Goal: Navigation & Orientation: Find specific page/section

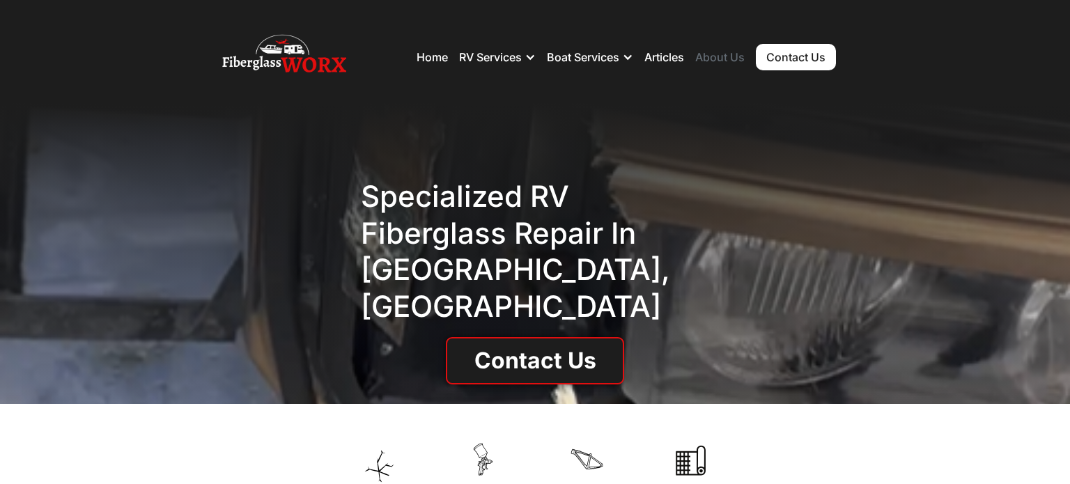
click at [715, 56] on link "About Us" at bounding box center [719, 57] width 49 height 14
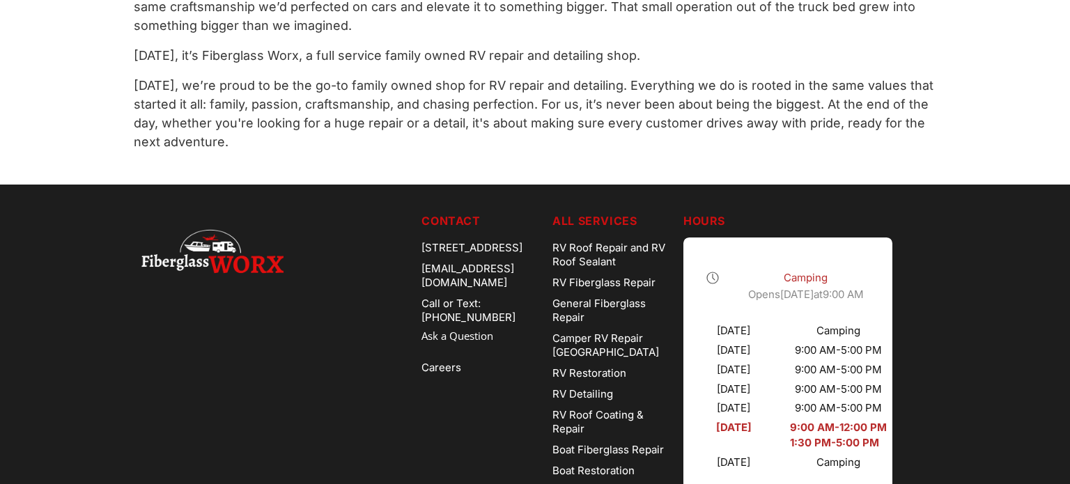
scroll to position [830, 0]
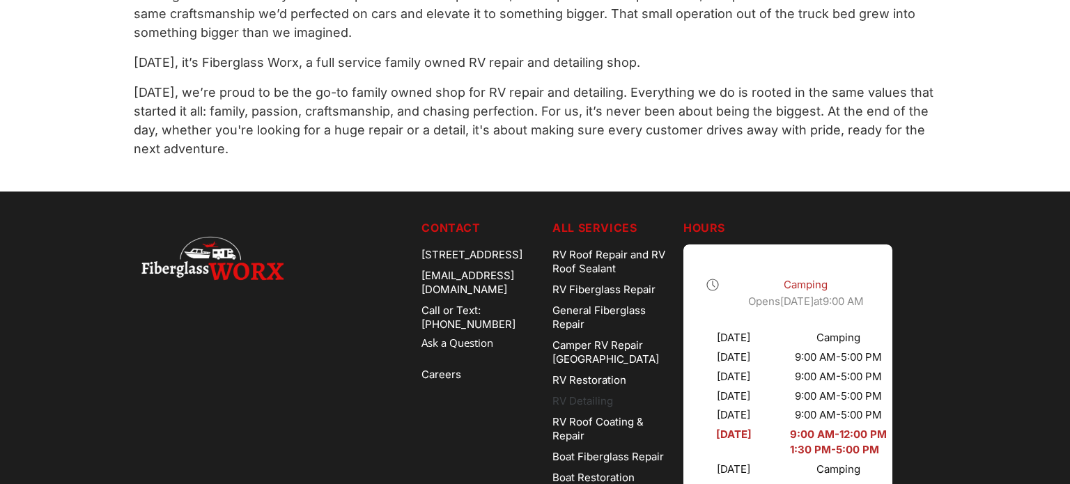
click at [605, 399] on link "RV Detailing" at bounding box center [612, 401] width 120 height 21
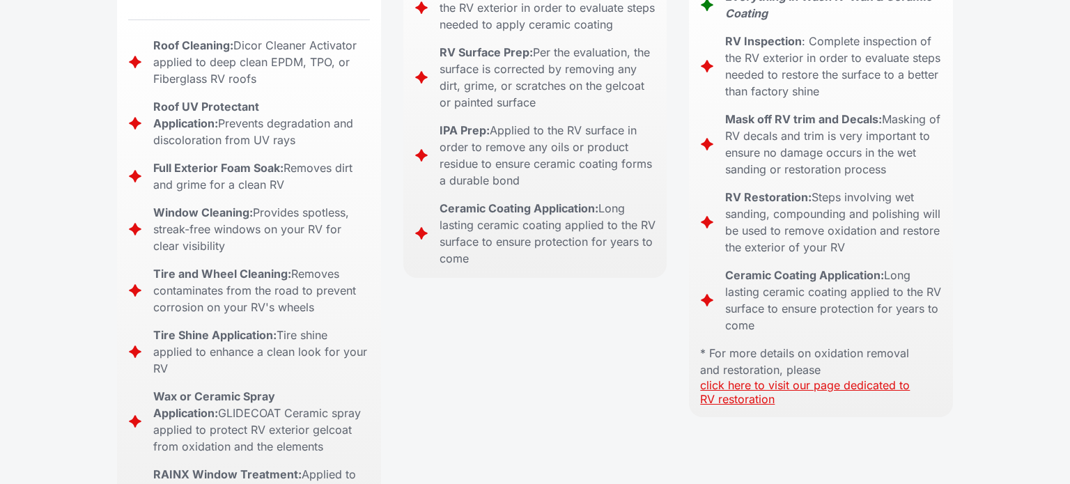
scroll to position [886, 0]
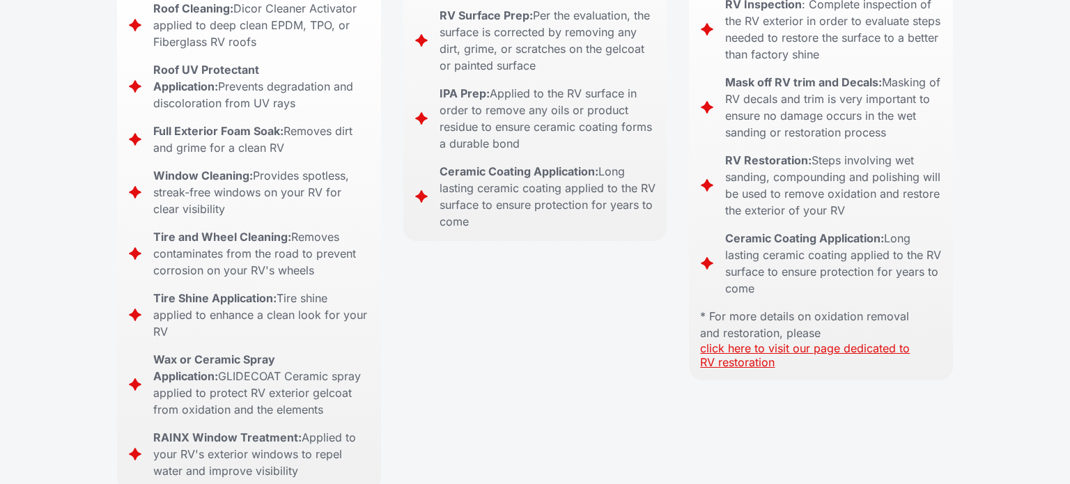
click at [743, 341] on link "click here to visit our page dedicated to RV restoration" at bounding box center [805, 355] width 210 height 28
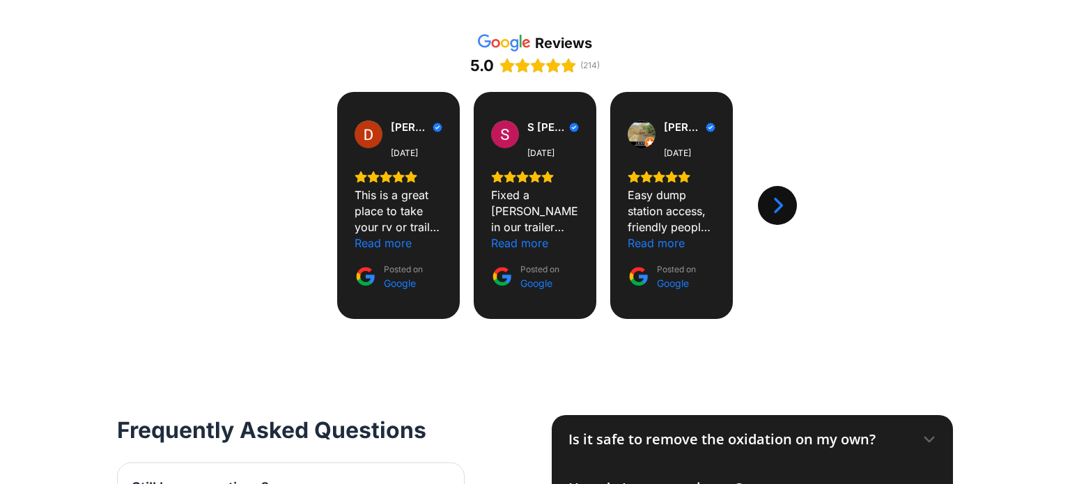
scroll to position [1505, 0]
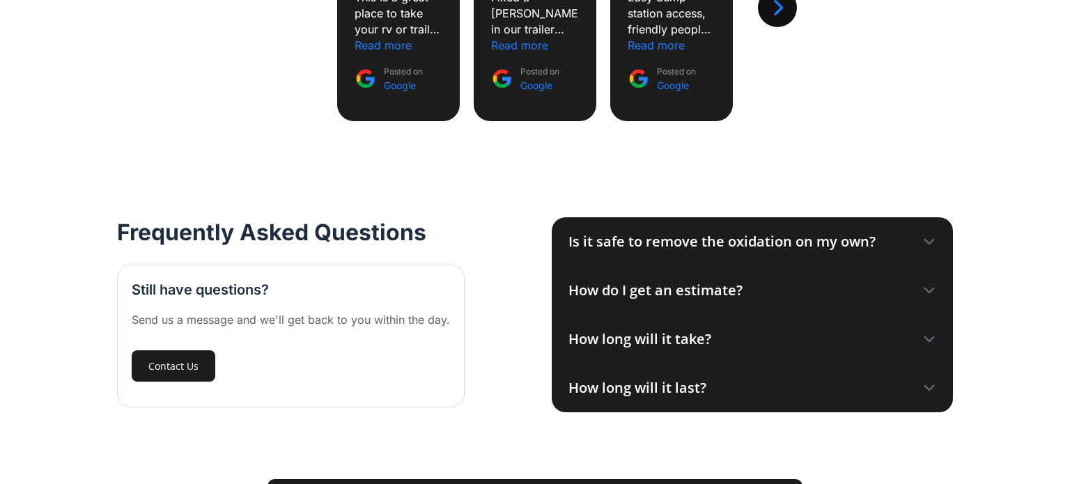
click at [925, 288] on icon at bounding box center [929, 290] width 9 height 4
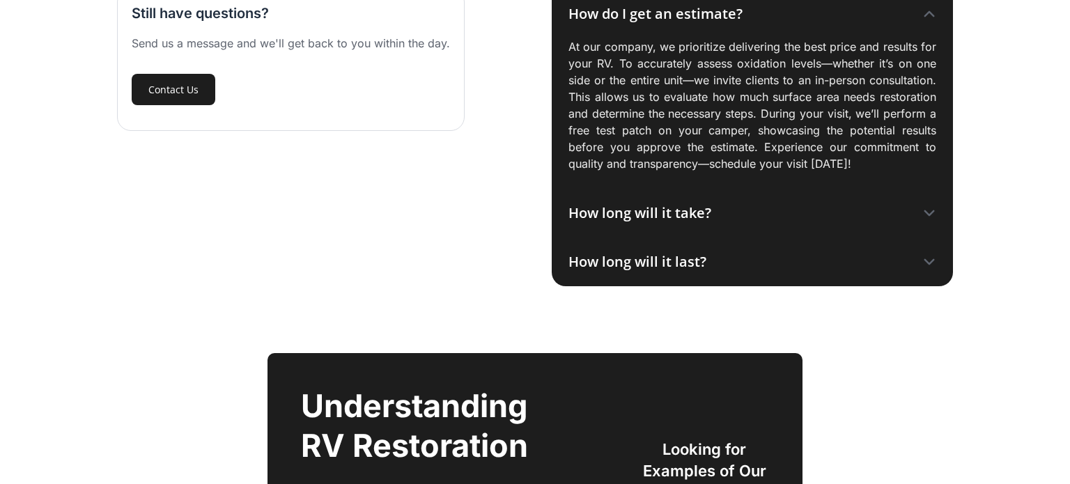
scroll to position [1782, 0]
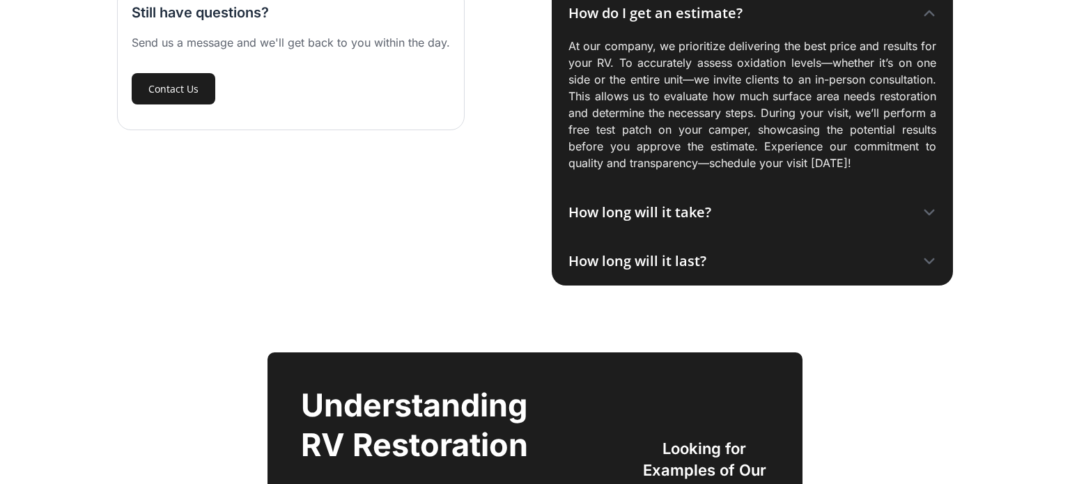
click at [929, 210] on icon at bounding box center [929, 213] width 14 height 14
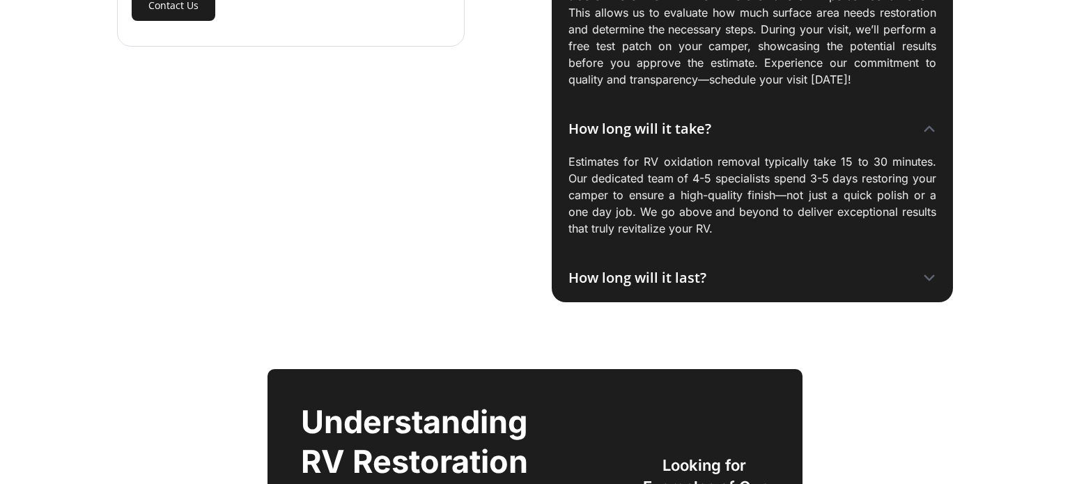
scroll to position [1875, 0]
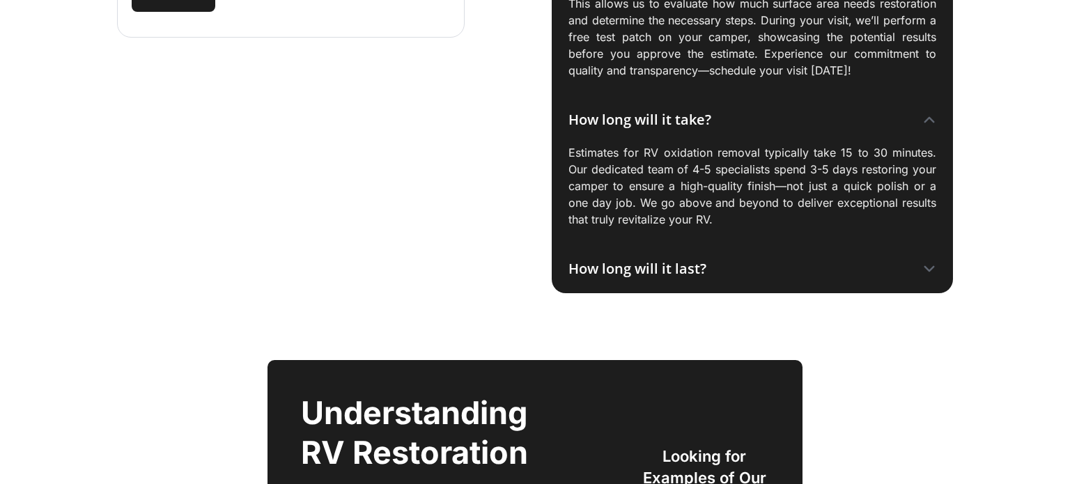
click at [928, 268] on icon at bounding box center [929, 269] width 9 height 4
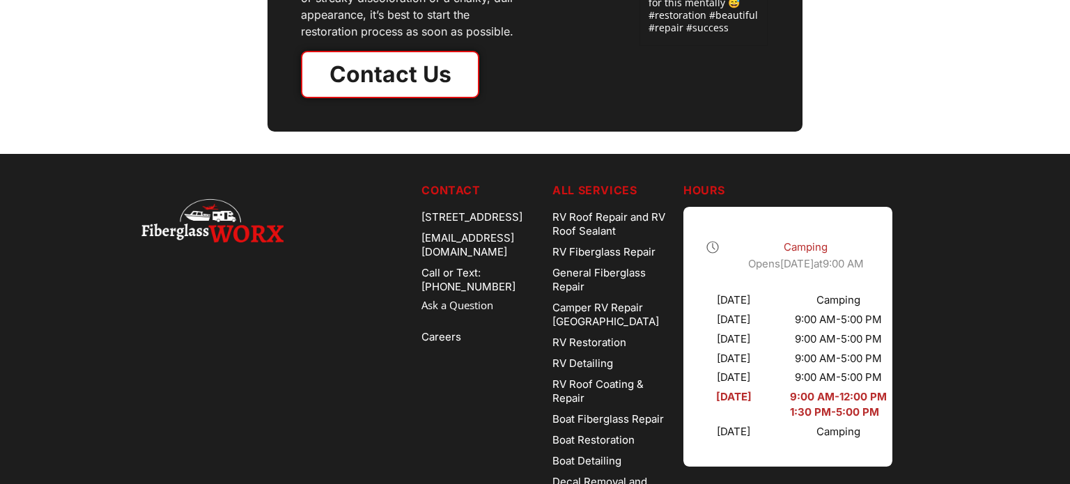
scroll to position [2851, 0]
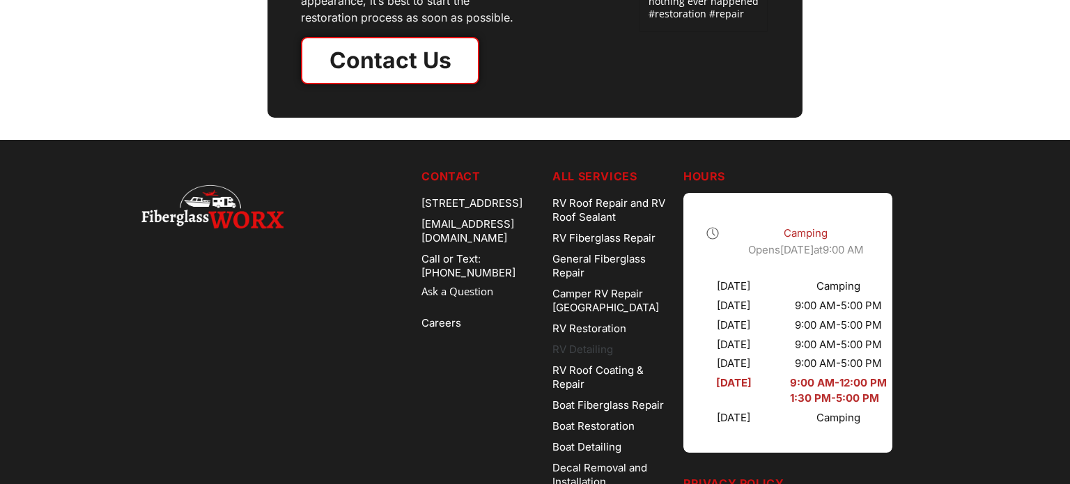
click at [612, 345] on link "RV Detailing" at bounding box center [612, 349] width 120 height 21
